Goal: Check status

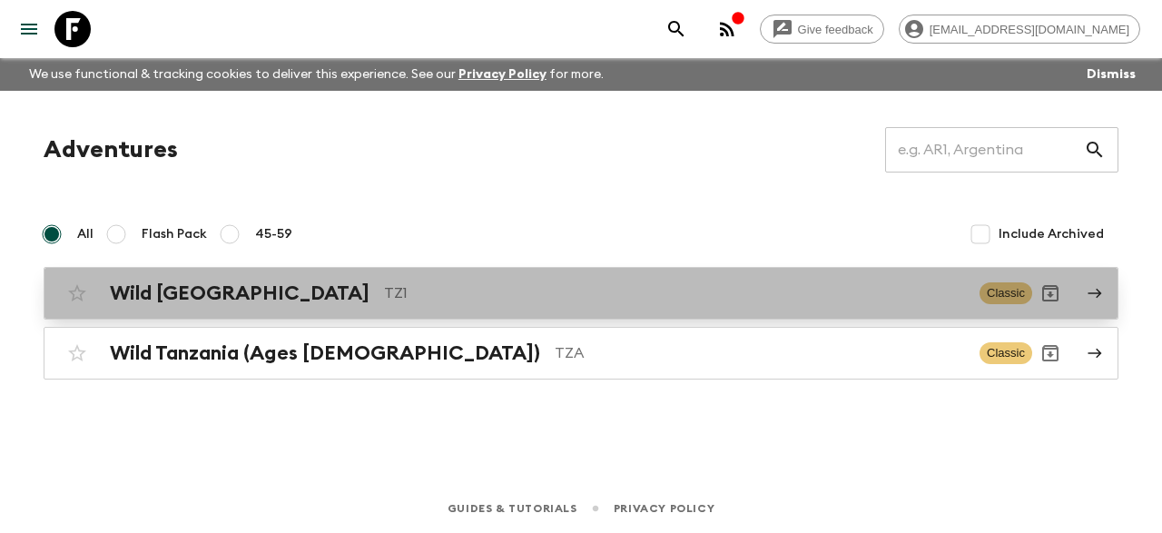
click at [384, 290] on p "TZ1" at bounding box center [674, 293] width 581 height 22
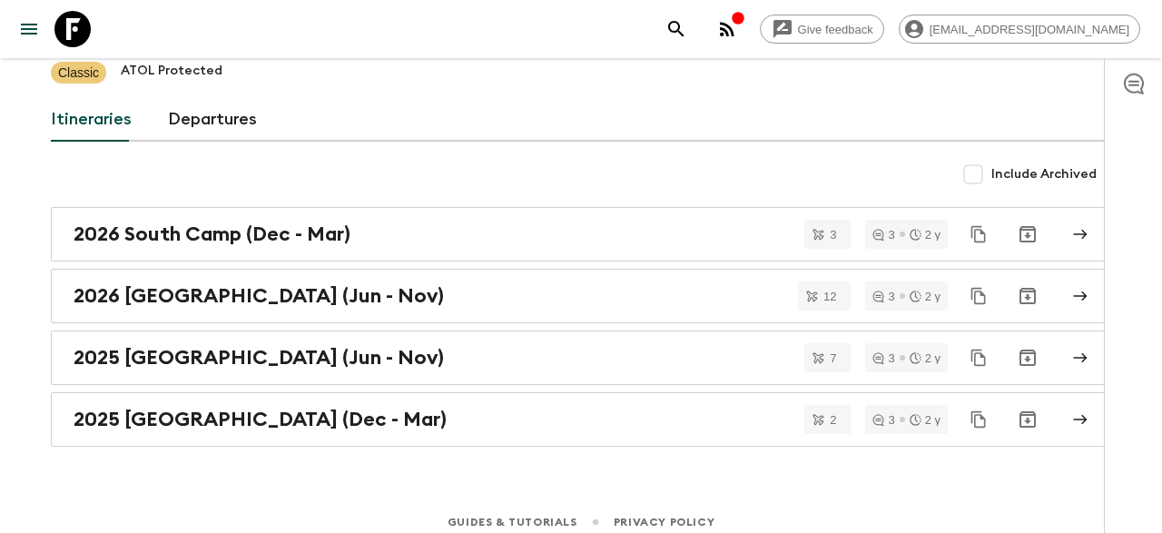
scroll to position [142, 0]
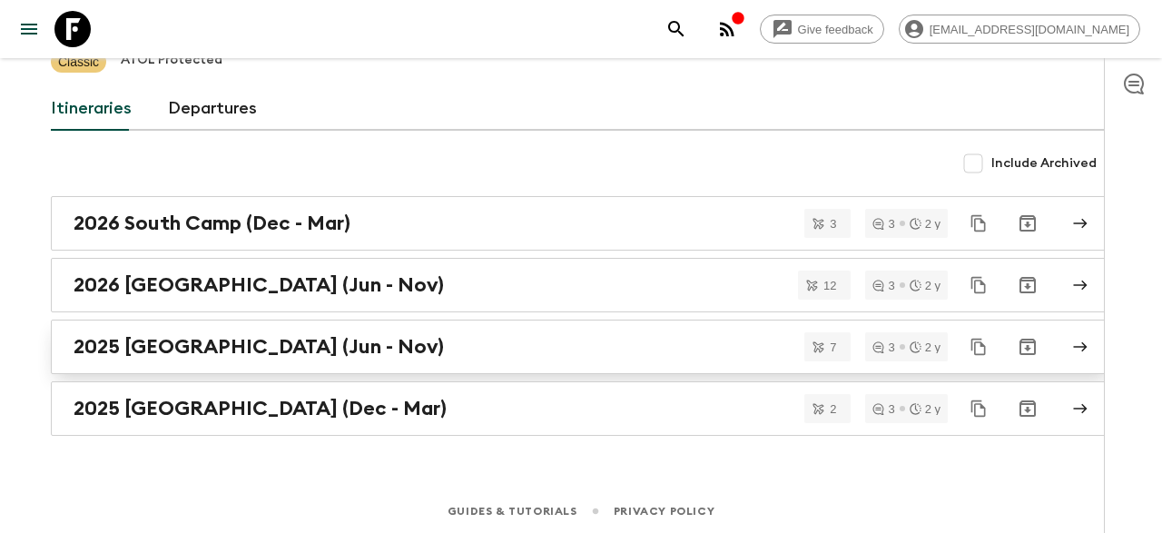
click at [199, 341] on h2 "2025 [GEOGRAPHIC_DATA] (Jun - Nov)" at bounding box center [259, 347] width 370 height 24
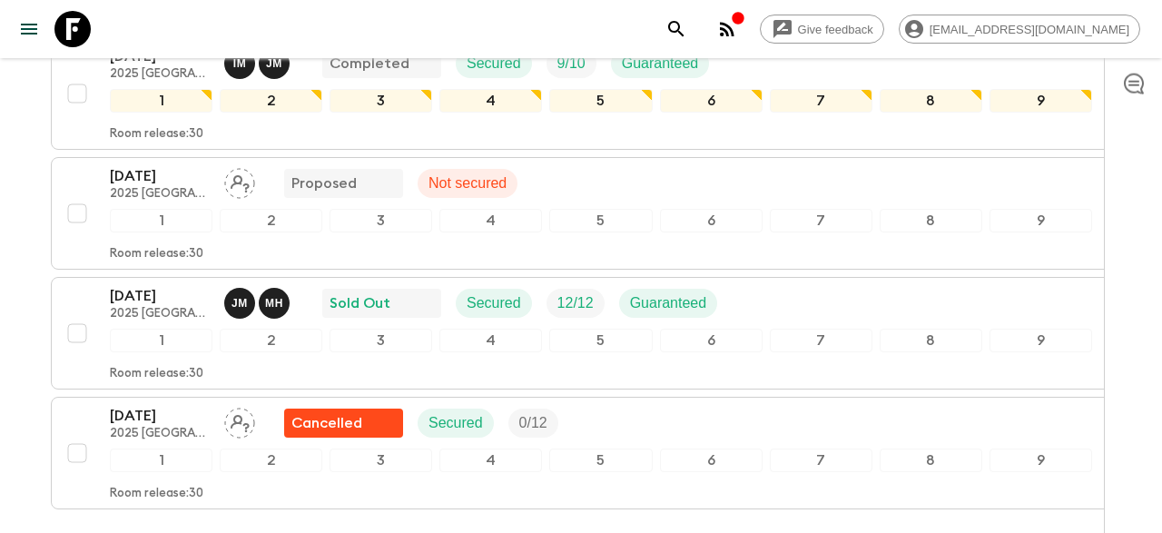
scroll to position [840, 0]
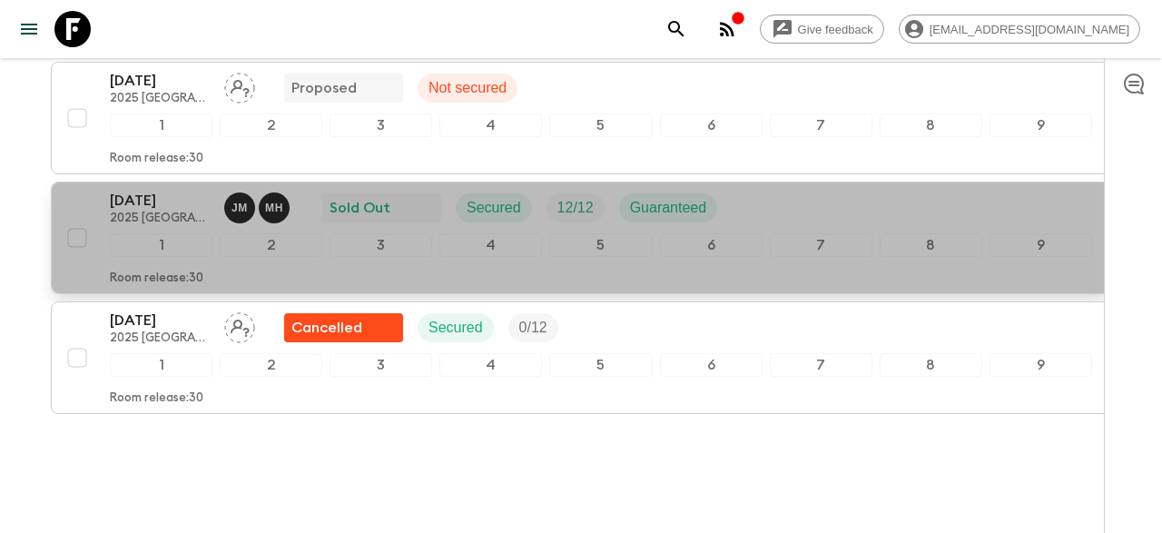
click at [206, 190] on div "[DATE] 2025 [GEOGRAPHIC_DATA] (Jun - Nov) J M M H Sold Out Secured 12 / 12 Guar…" at bounding box center [601, 238] width 982 height 96
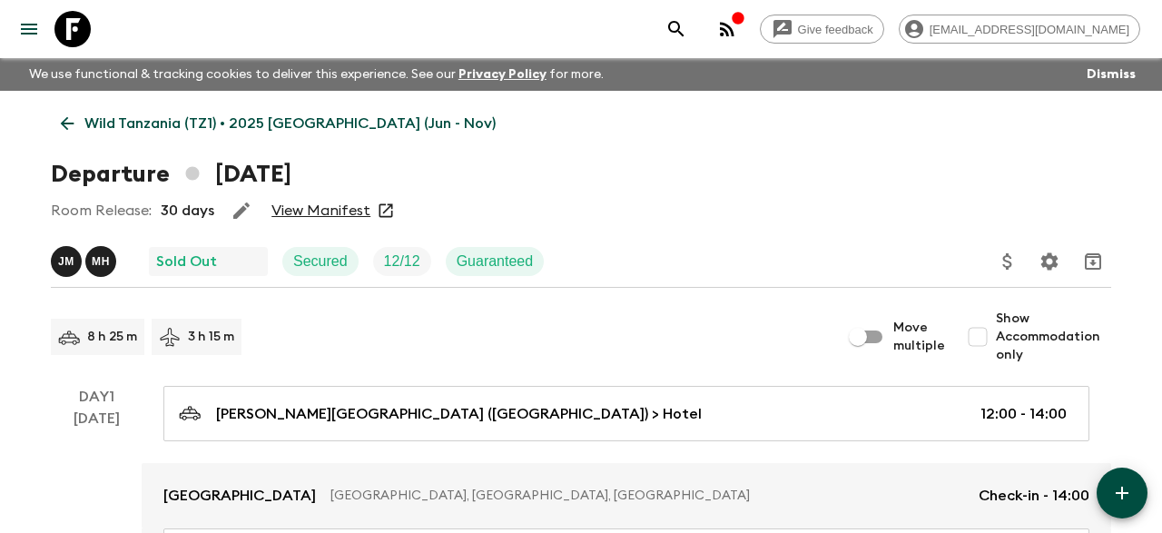
click at [328, 211] on link "View Manifest" at bounding box center [320, 210] width 99 height 18
